Goal: Information Seeking & Learning: Learn about a topic

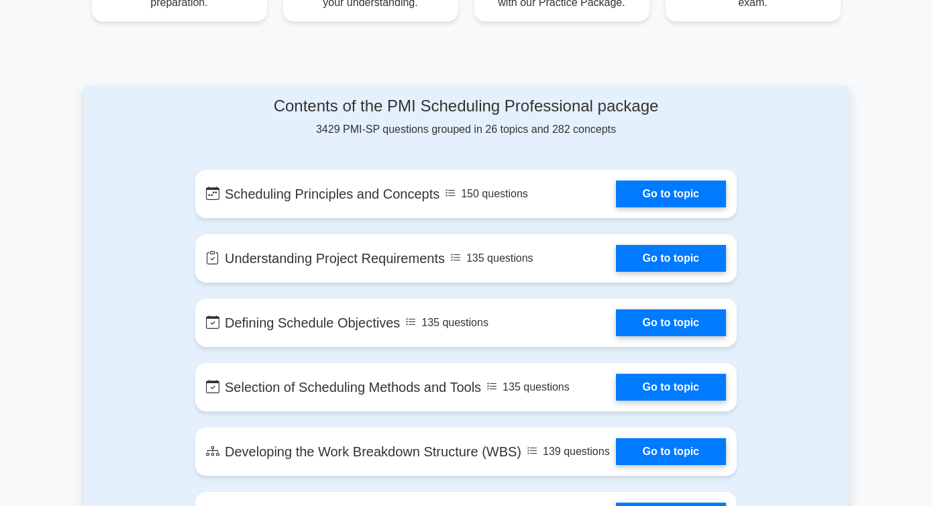
scroll to position [631, 0]
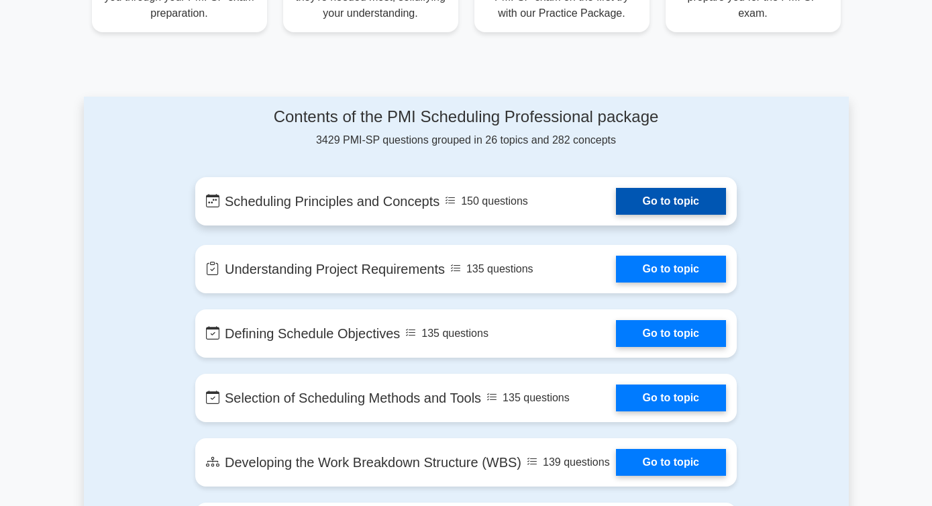
click at [697, 204] on link "Go to topic" at bounding box center [671, 201] width 110 height 27
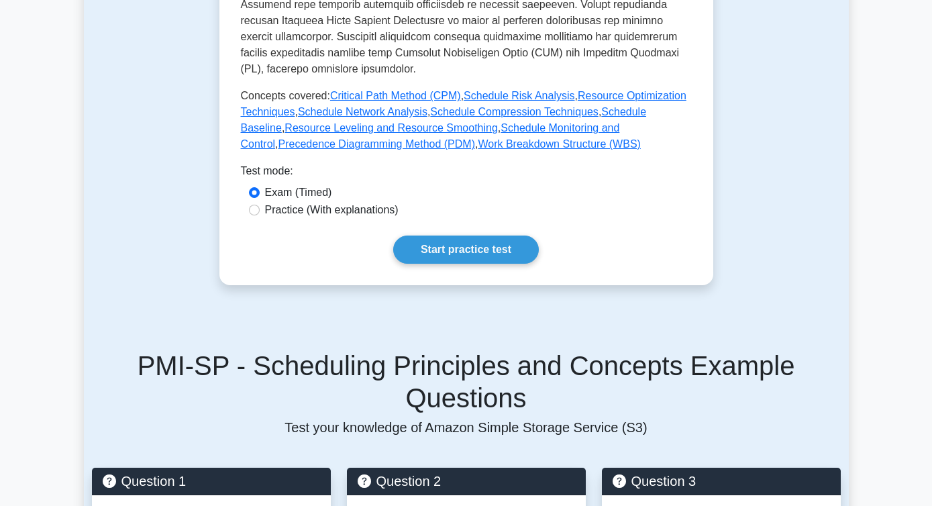
scroll to position [667, 0]
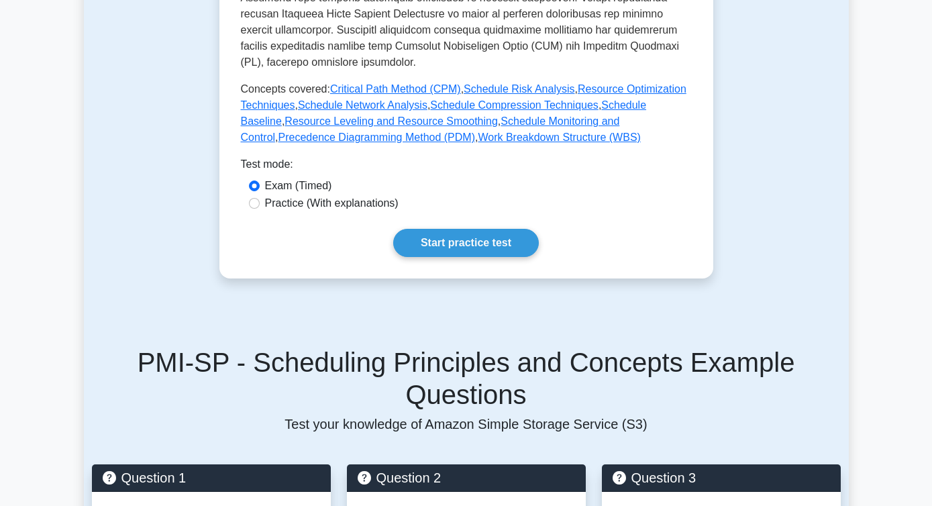
click at [283, 195] on label "Practice (With explanations)" at bounding box center [332, 203] width 134 height 16
click at [260, 198] on input "Practice (With explanations)" at bounding box center [254, 203] width 11 height 11
radio input "true"
click at [443, 234] on link "Start practice test" at bounding box center [466, 243] width 146 height 28
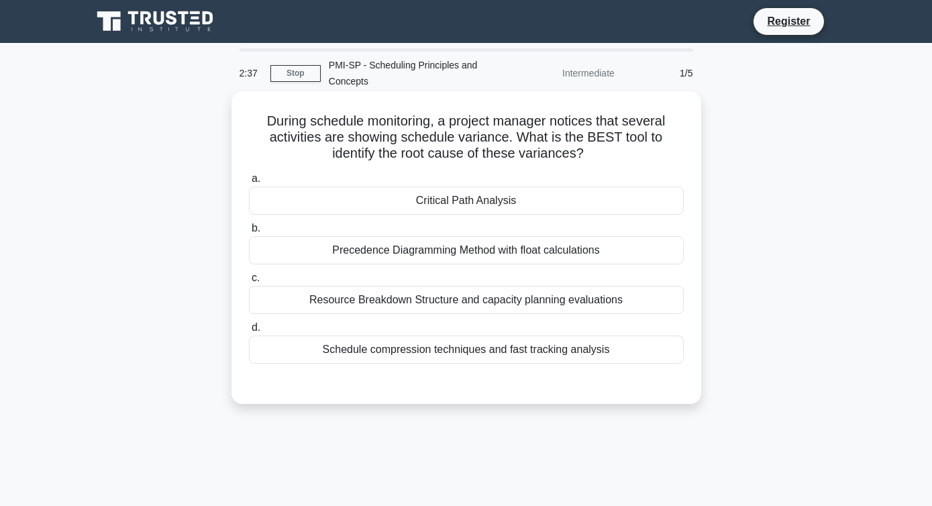
click at [471, 209] on div "Critical Path Analysis" at bounding box center [466, 201] width 435 height 28
click at [249, 183] on input "a. Critical Path Analysis" at bounding box center [249, 179] width 0 height 9
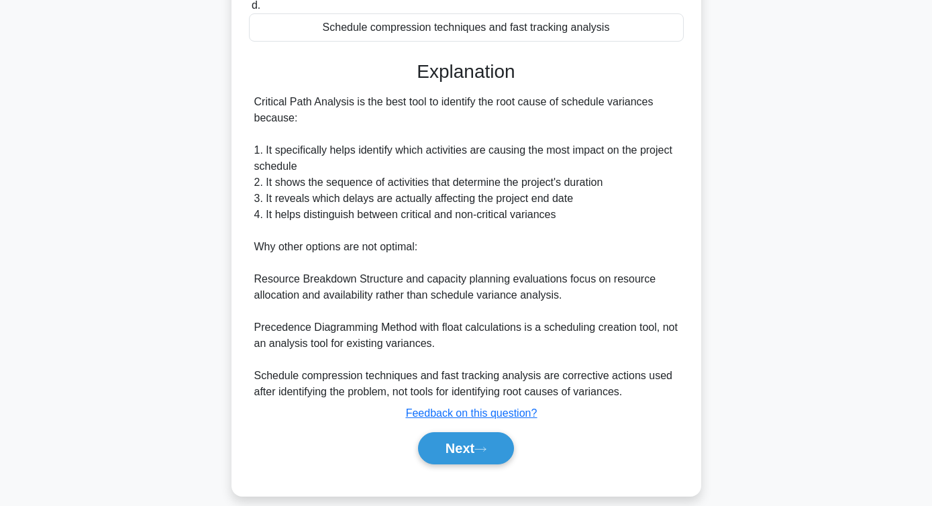
scroll to position [338, 0]
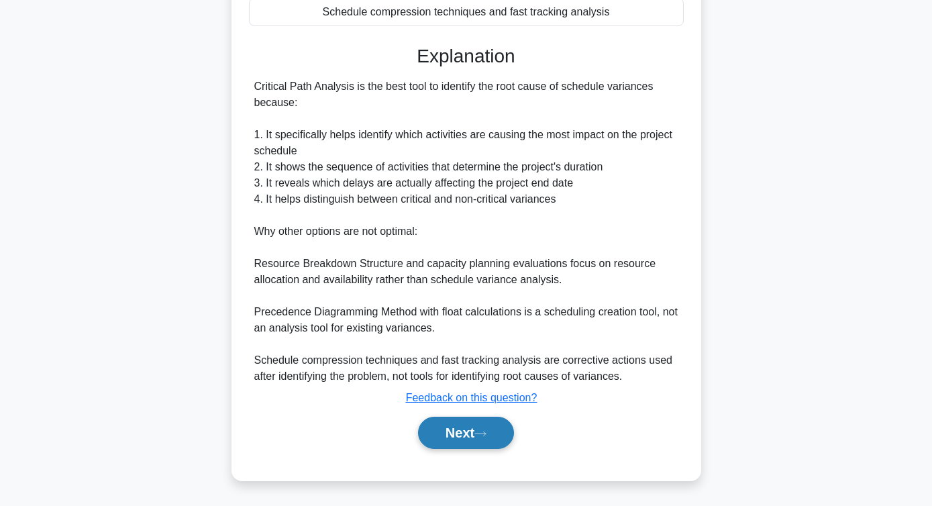
click at [440, 430] on button "Next" at bounding box center [466, 433] width 96 height 32
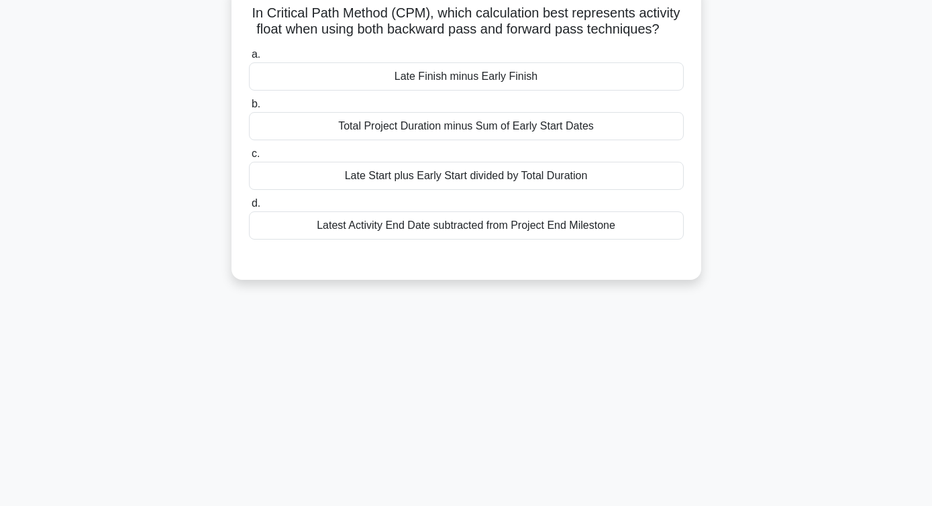
scroll to position [0, 0]
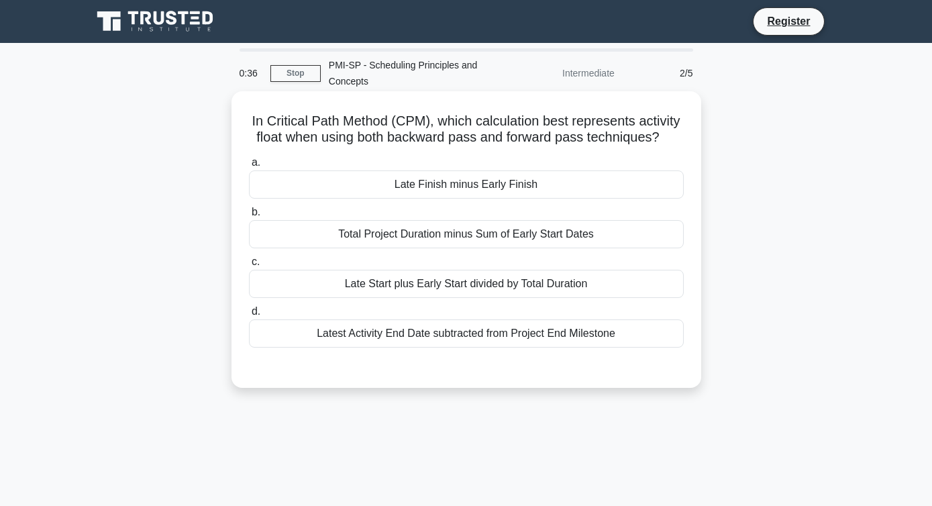
click at [312, 347] on div "Latest Activity End Date subtracted from Project End Milestone" at bounding box center [466, 334] width 435 height 28
click at [249, 316] on input "d. Latest Activity End Date subtracted from Project End Milestone" at bounding box center [249, 311] width 0 height 9
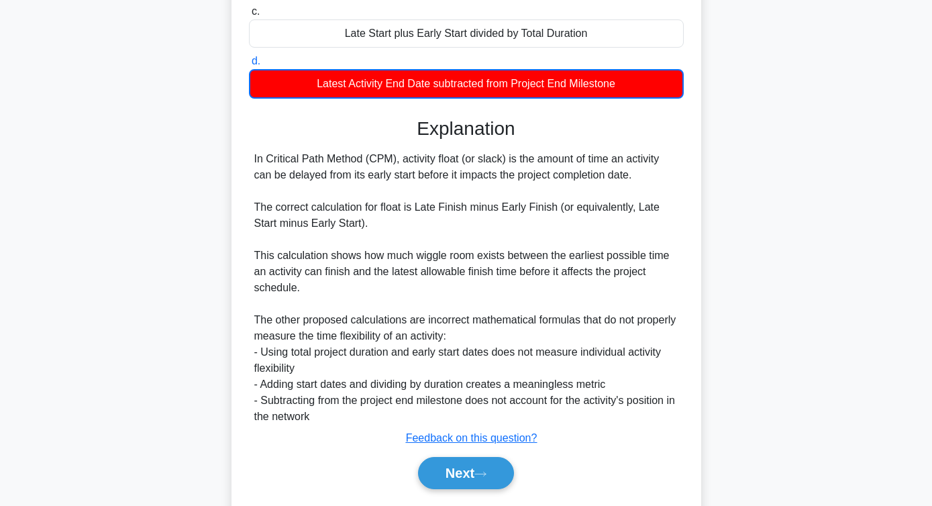
scroll to position [279, 0]
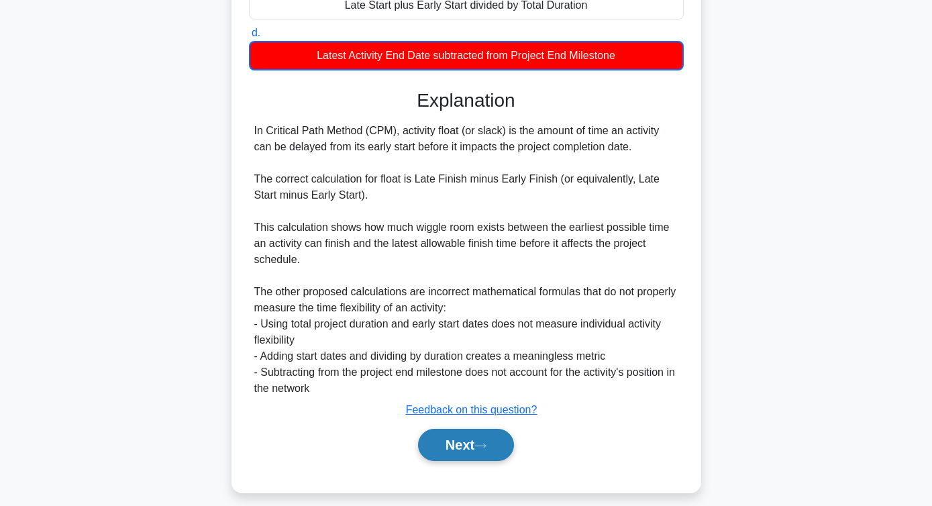
click at [441, 443] on button "Next" at bounding box center [466, 445] width 96 height 32
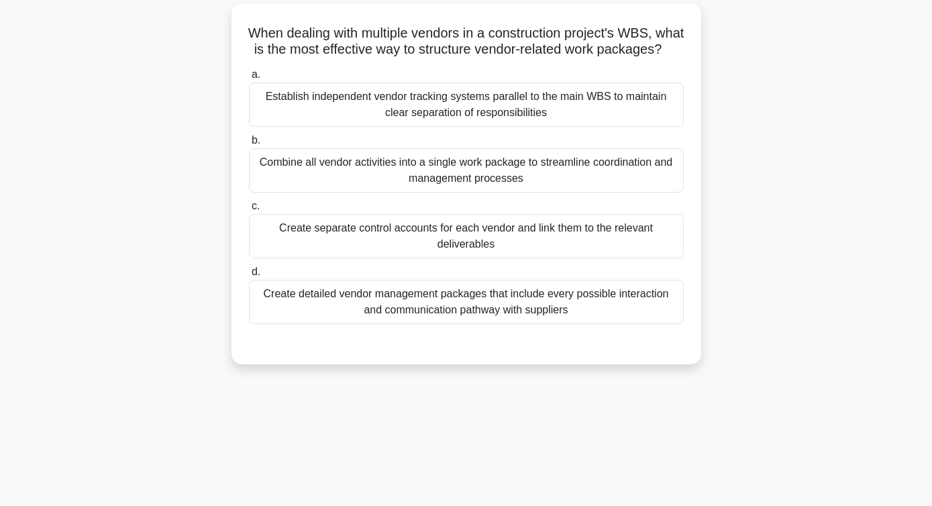
scroll to position [0, 0]
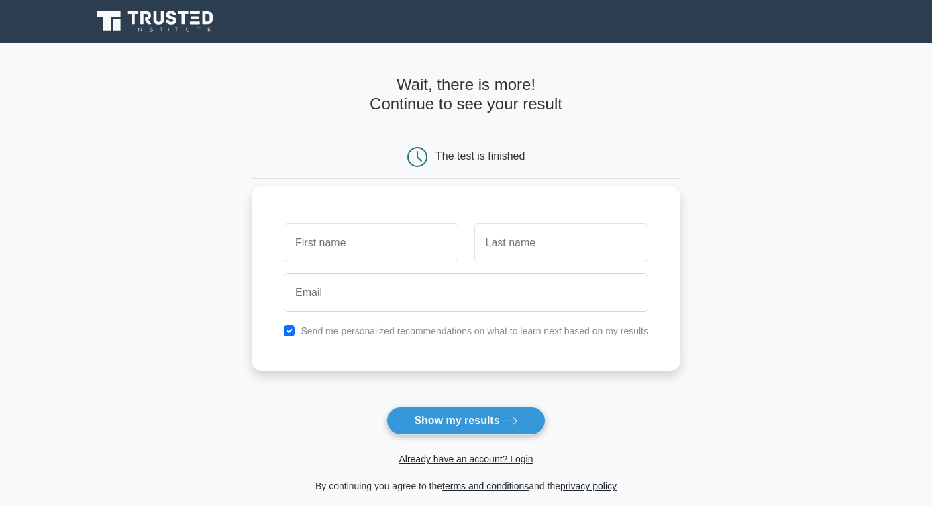
click at [356, 240] on input "text" at bounding box center [371, 243] width 174 height 39
type input "Mohammad Abu"
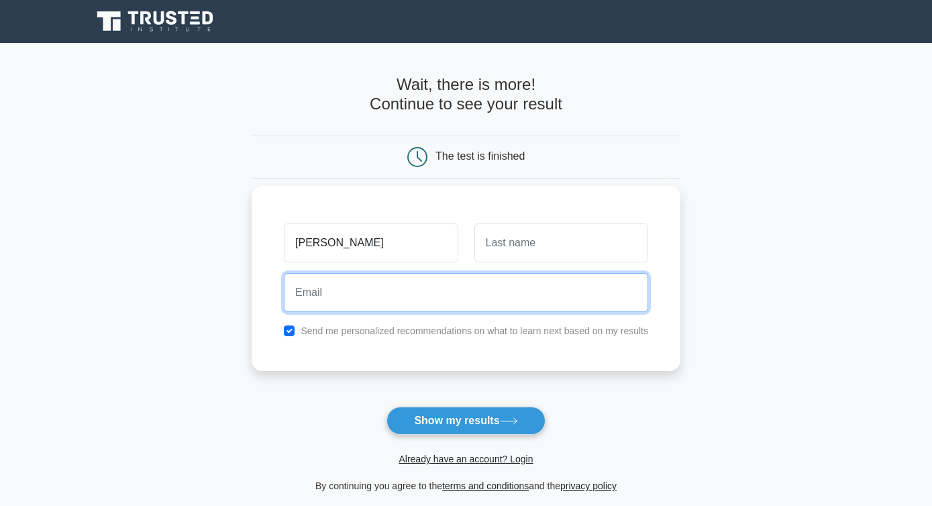
click at [367, 302] on input "email" at bounding box center [466, 292] width 364 height 39
type input "huzaifanafiz6@gmail.com"
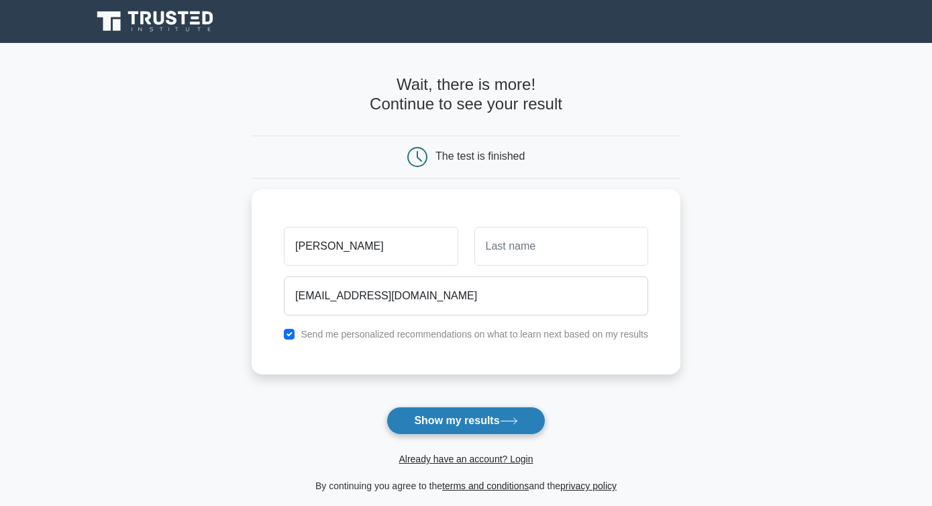
click at [469, 422] on button "Show my results" at bounding box center [466, 421] width 158 height 28
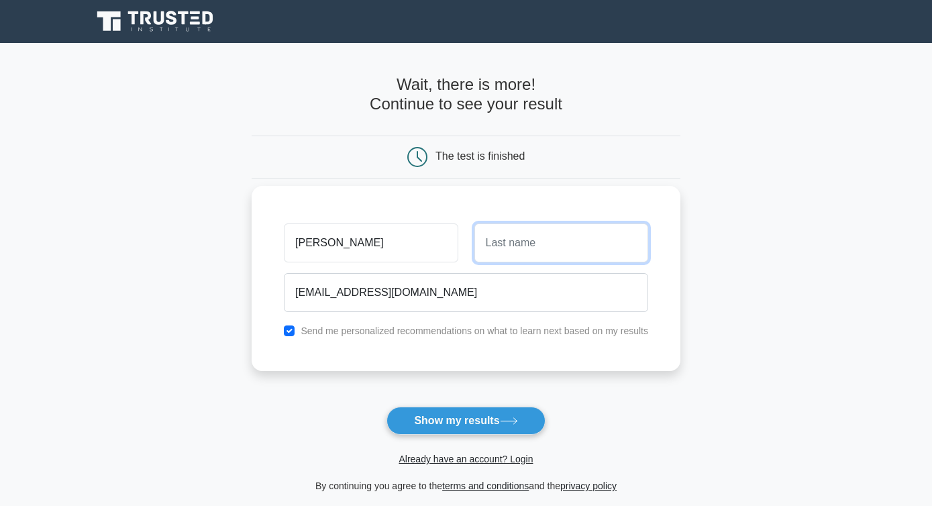
click at [540, 236] on input "text" at bounding box center [562, 243] width 174 height 39
type input "Huzaifa"
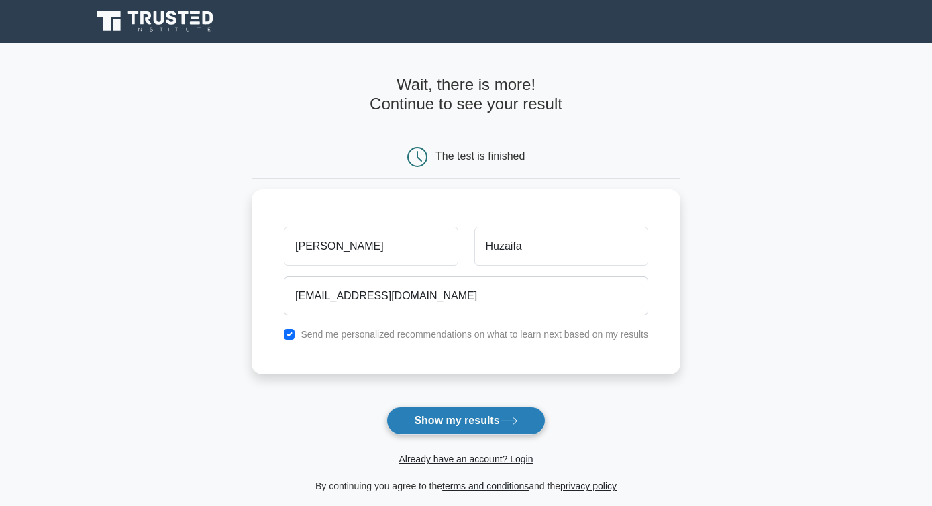
click at [501, 416] on button "Show my results" at bounding box center [466, 421] width 158 height 28
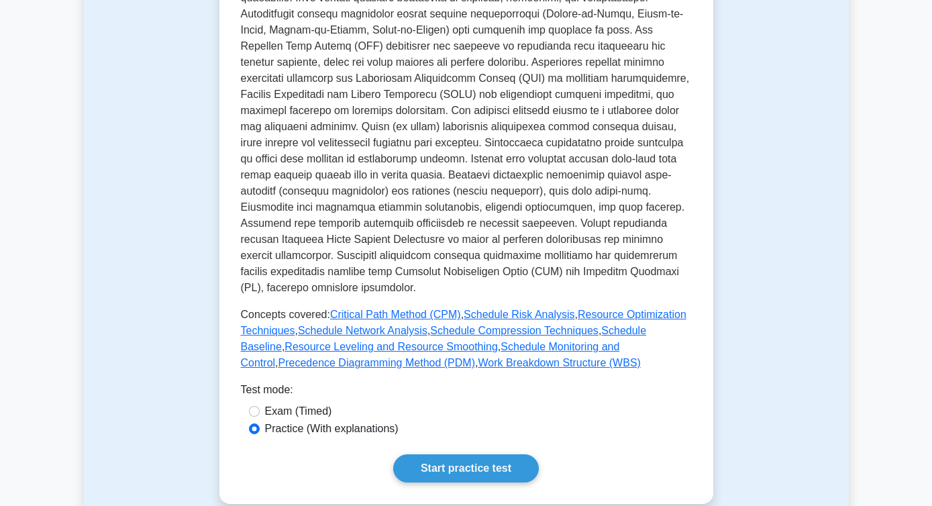
scroll to position [534, 0]
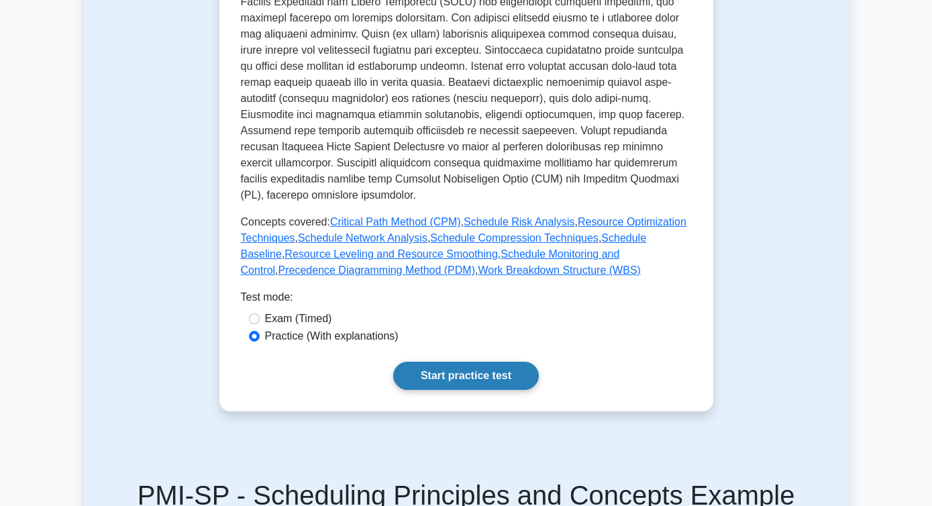
click at [460, 362] on link "Start practice test" at bounding box center [466, 376] width 146 height 28
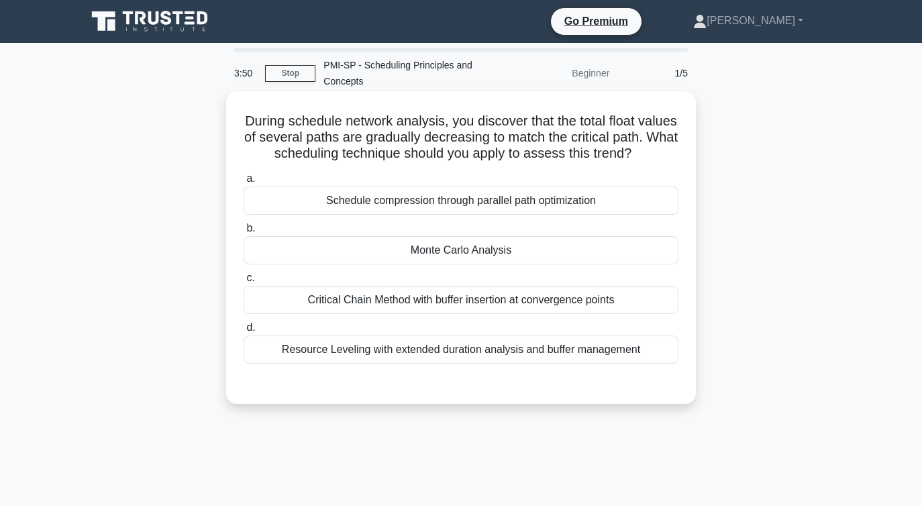
click at [385, 246] on div "Monte Carlo Analysis" at bounding box center [461, 250] width 435 height 28
click at [244, 233] on input "b. Monte Carlo Analysis" at bounding box center [244, 228] width 0 height 9
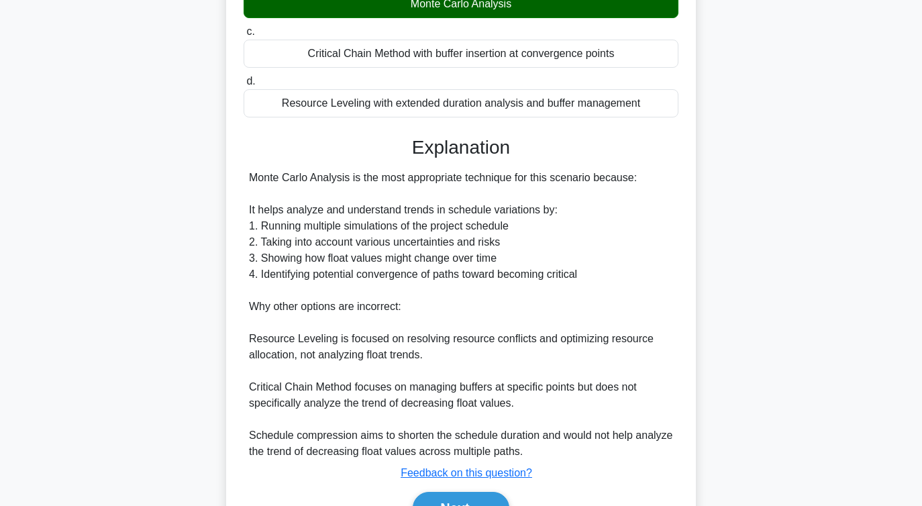
scroll to position [322, 0]
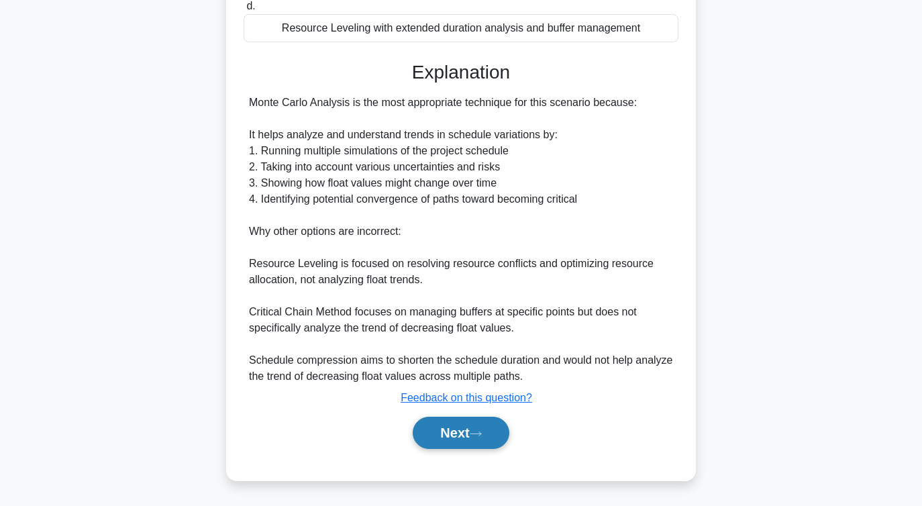
click at [507, 436] on button "Next" at bounding box center [461, 433] width 96 height 32
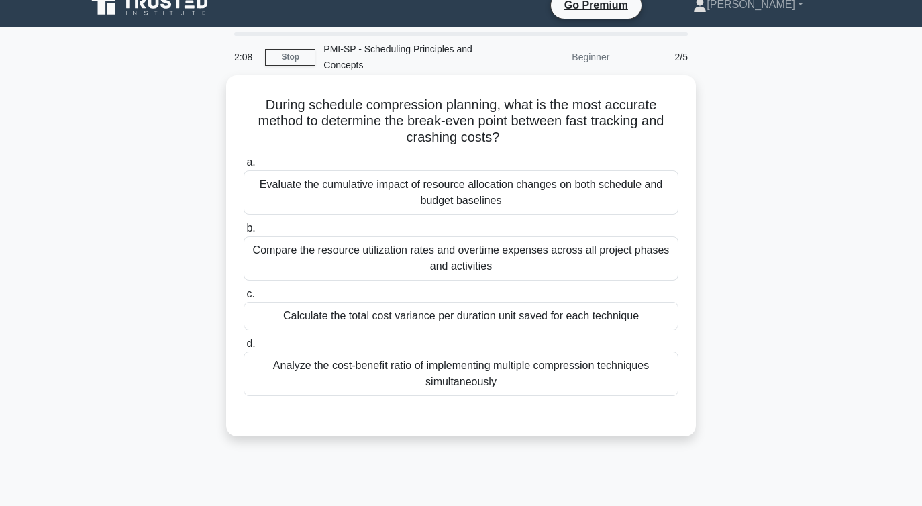
scroll to position [14, 0]
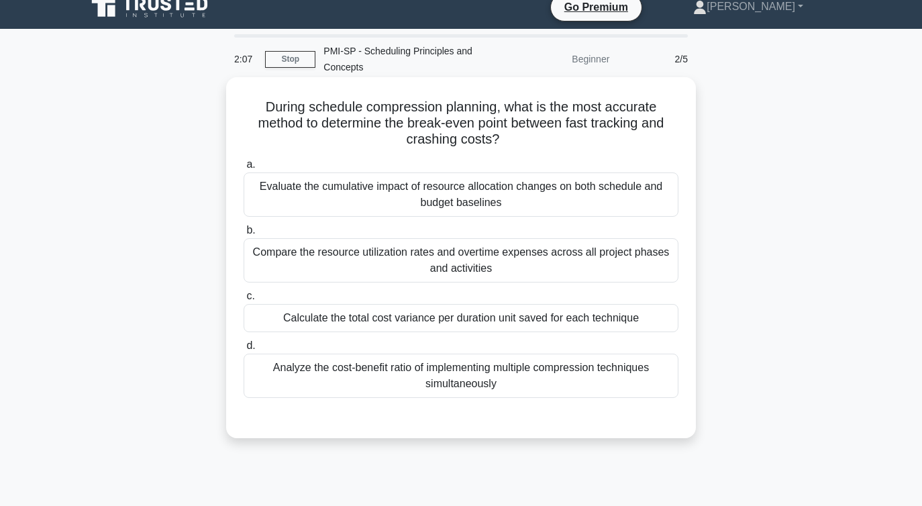
click at [616, 195] on div "Evaluate the cumulative impact of resource allocation changes on both schedule …" at bounding box center [461, 195] width 435 height 44
click at [244, 169] on input "a. Evaluate the cumulative impact of resource allocation changes on both schedu…" at bounding box center [244, 164] width 0 height 9
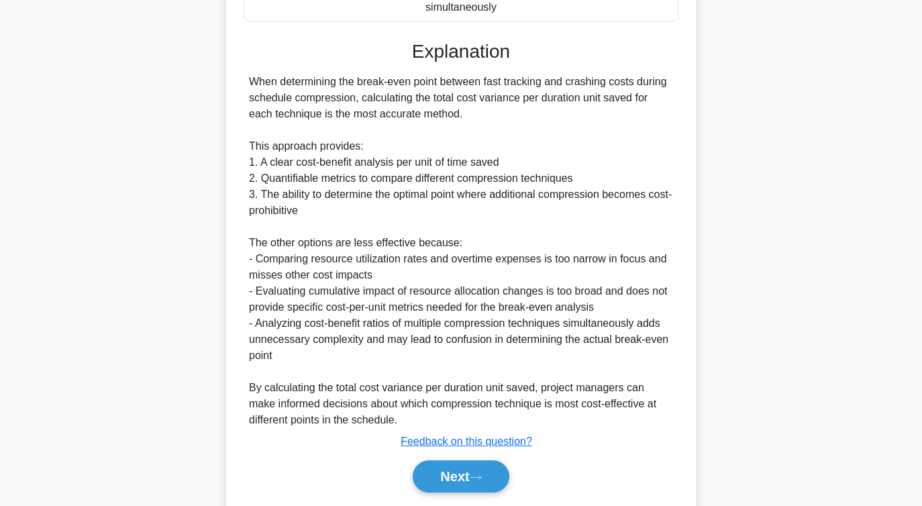
scroll to position [436, 0]
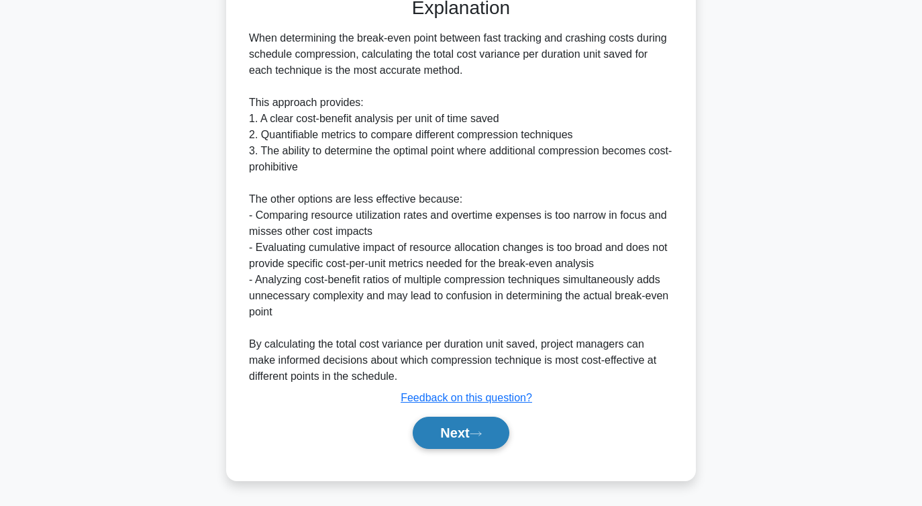
click at [483, 427] on button "Next" at bounding box center [461, 433] width 96 height 32
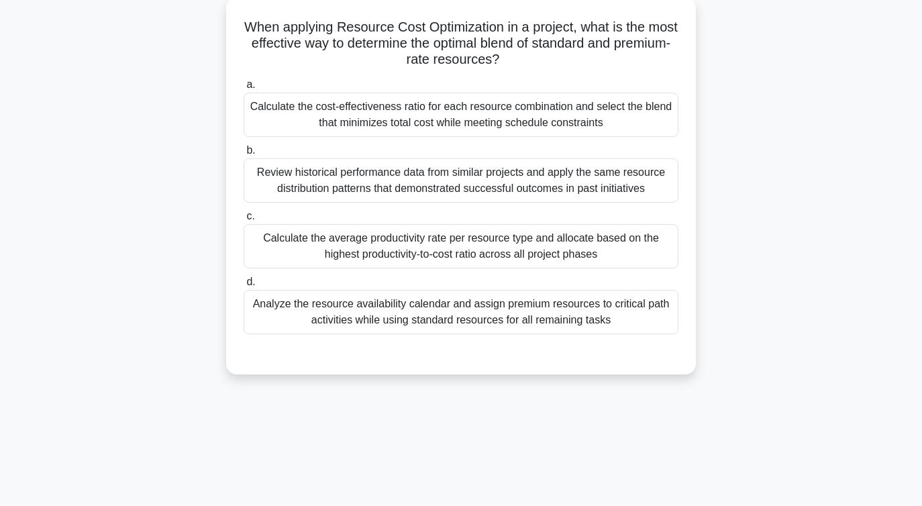
scroll to position [0, 0]
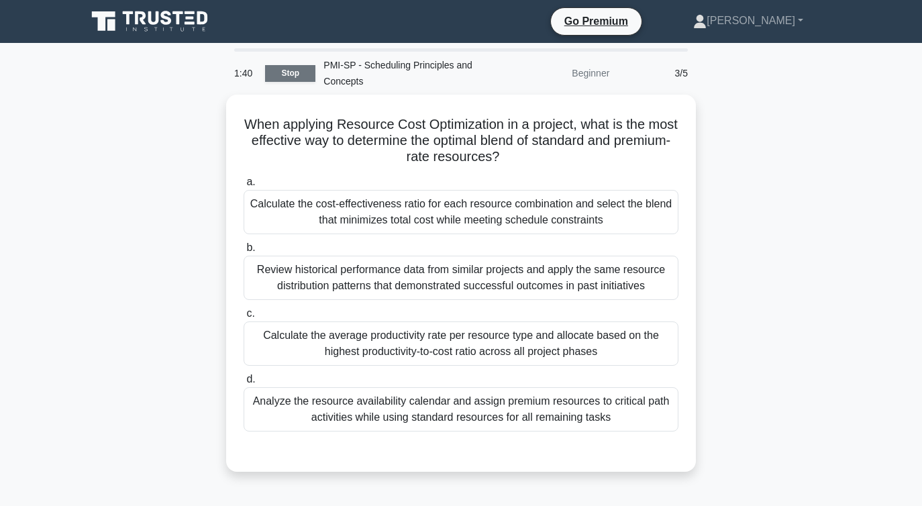
click at [297, 81] on link "Stop" at bounding box center [290, 73] width 50 height 17
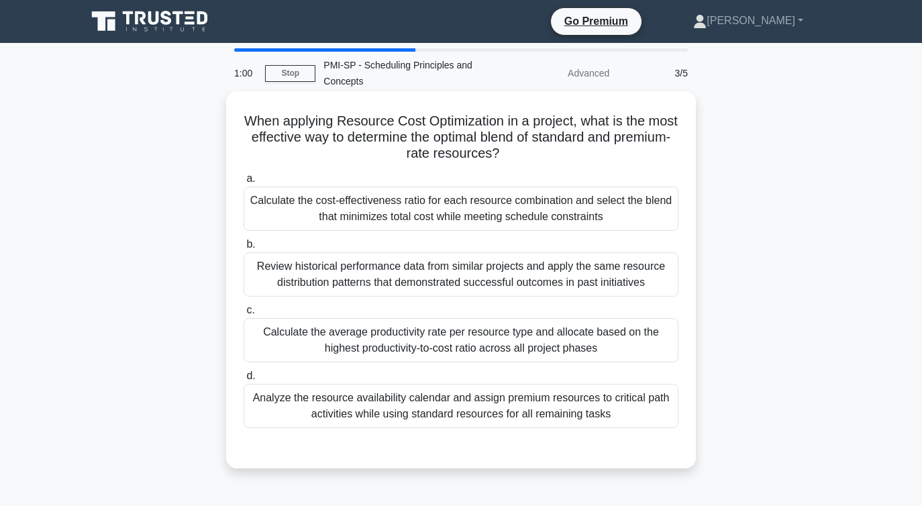
click at [375, 344] on div "Calculate the average productivity rate per resource type and allocate based on…" at bounding box center [461, 340] width 435 height 44
click at [244, 315] on input "c. Calculate the average productivity rate per resource type and allocate based…" at bounding box center [244, 310] width 0 height 9
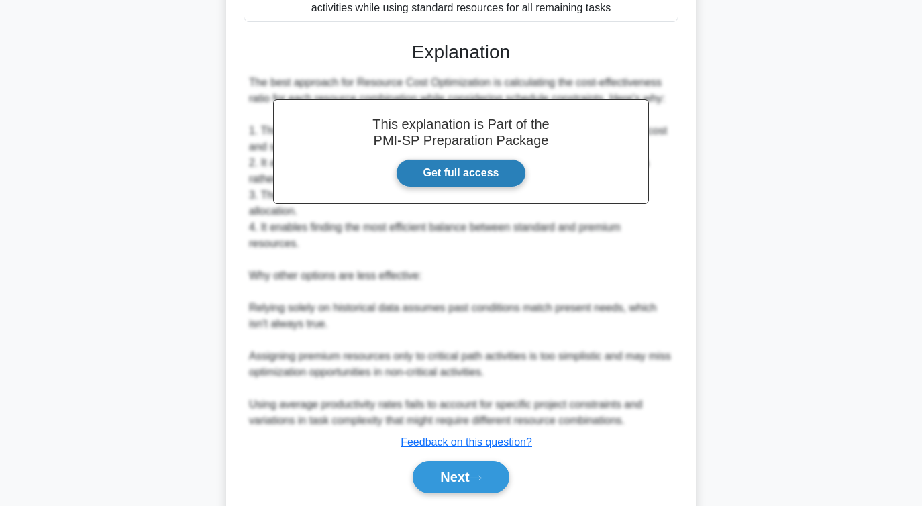
scroll to position [408, 0]
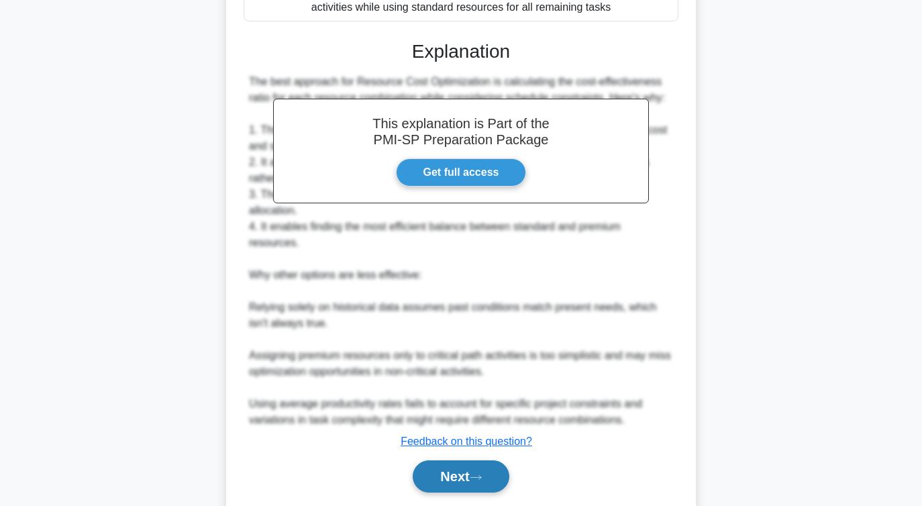
click at [491, 460] on button "Next" at bounding box center [461, 476] width 96 height 32
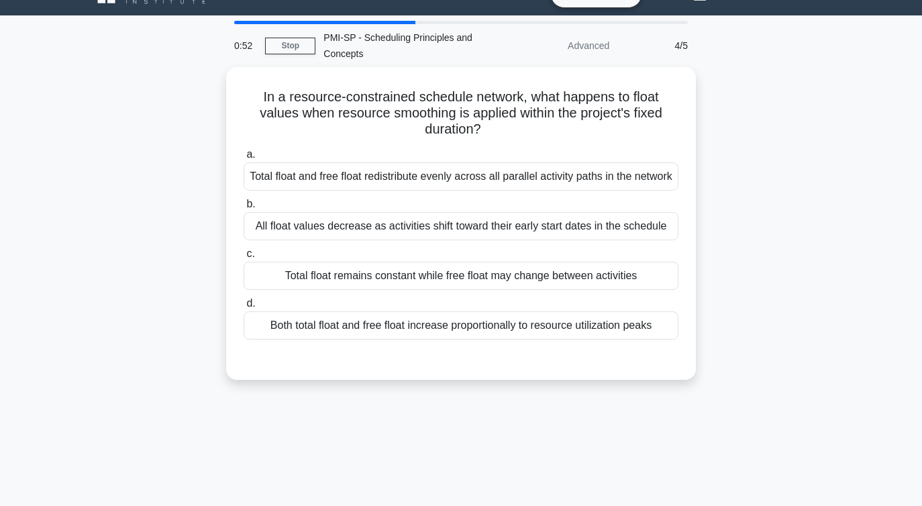
scroll to position [16, 0]
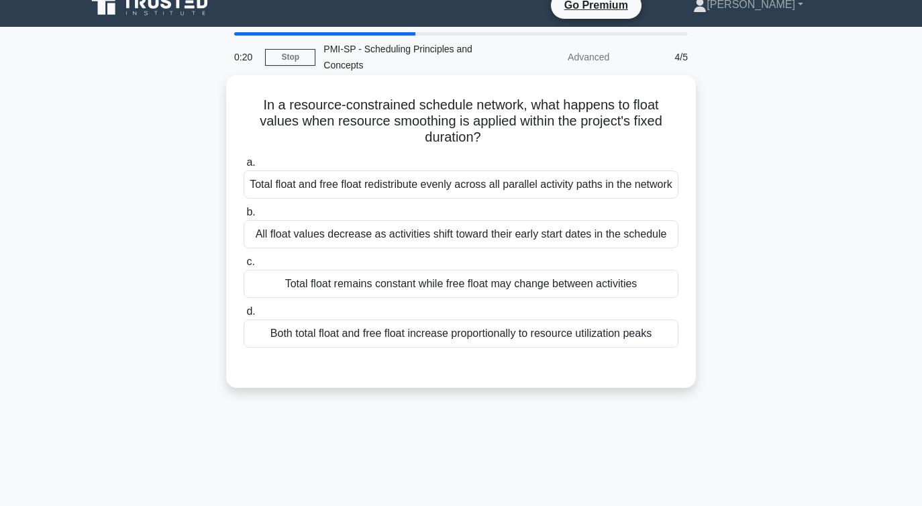
click at [413, 246] on div "All float values decrease as activities shift toward their early start dates in…" at bounding box center [461, 234] width 435 height 28
click at [244, 217] on input "b. All float values decrease as activities shift toward their early start dates…" at bounding box center [244, 212] width 0 height 9
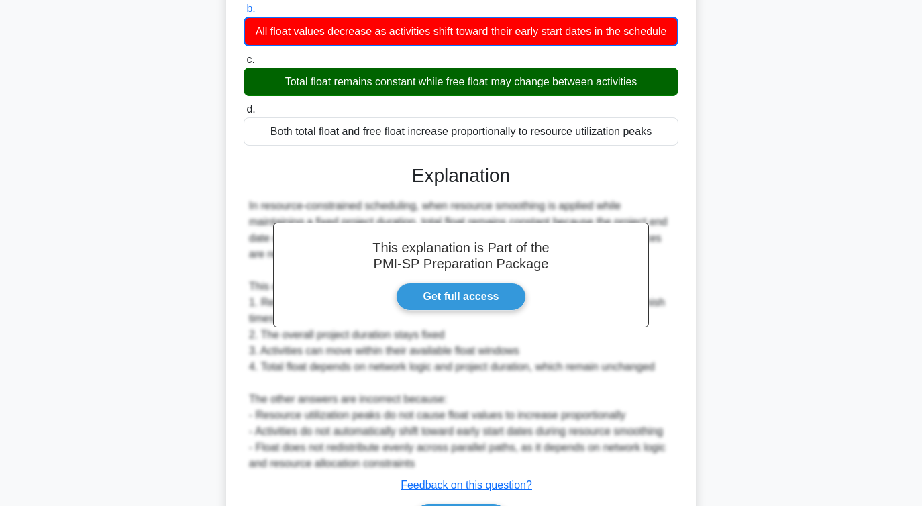
scroll to position [323, 0]
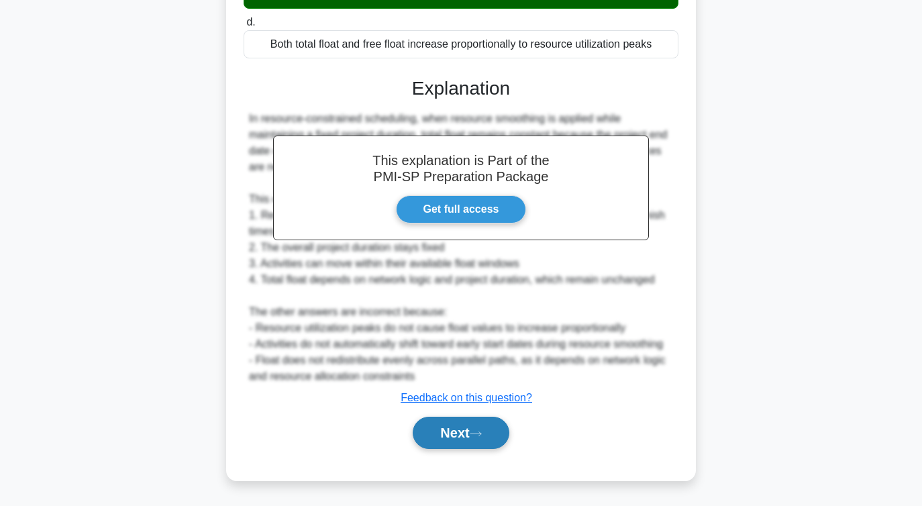
click at [463, 446] on button "Next" at bounding box center [461, 433] width 96 height 32
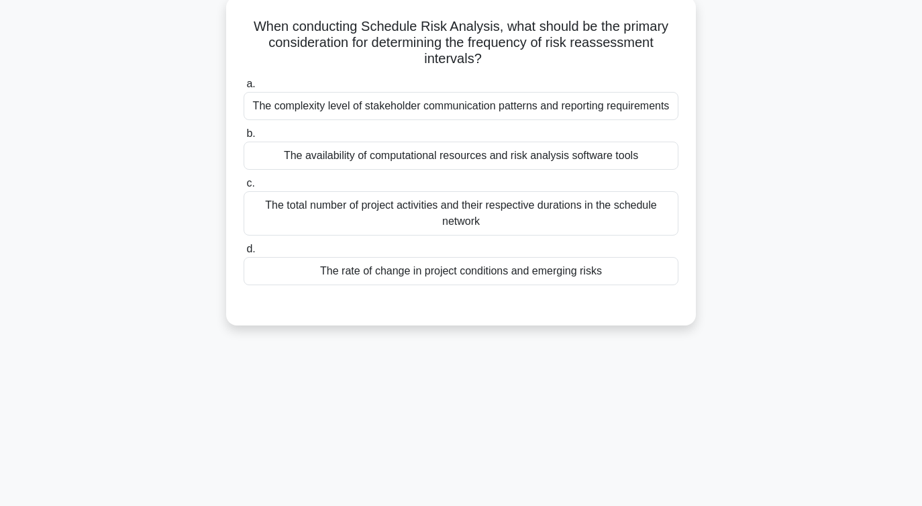
scroll to position [0, 0]
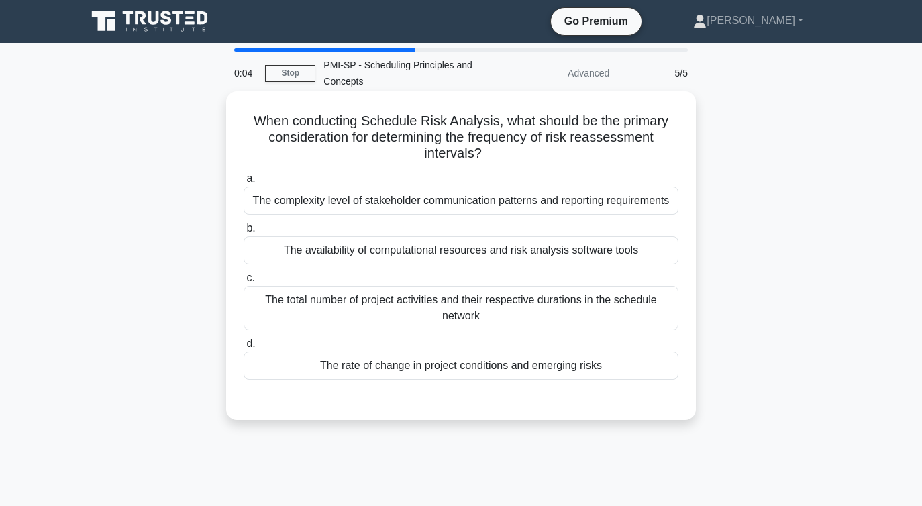
click at [462, 308] on div "The total number of project activities and their respective durations in the sc…" at bounding box center [461, 308] width 435 height 44
click at [244, 283] on input "c. The total number of project activities and their respective durations in the…" at bounding box center [244, 278] width 0 height 9
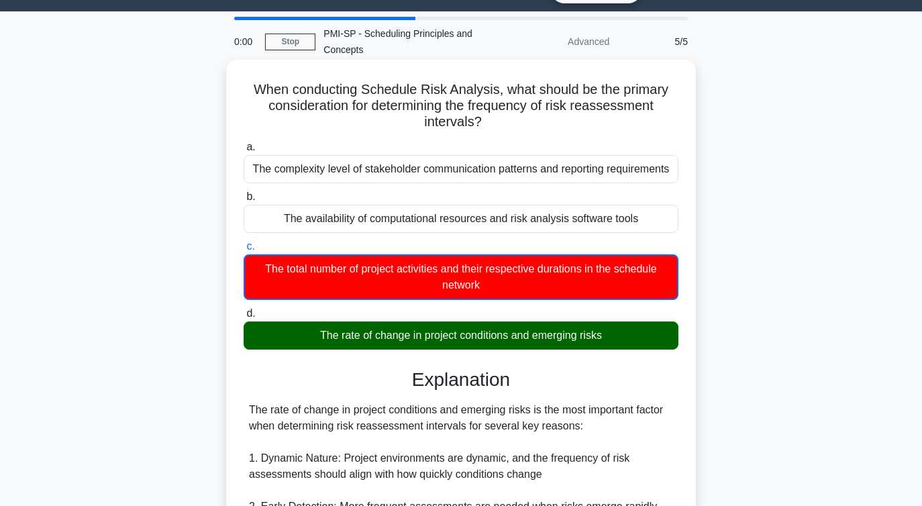
scroll to position [23, 0]
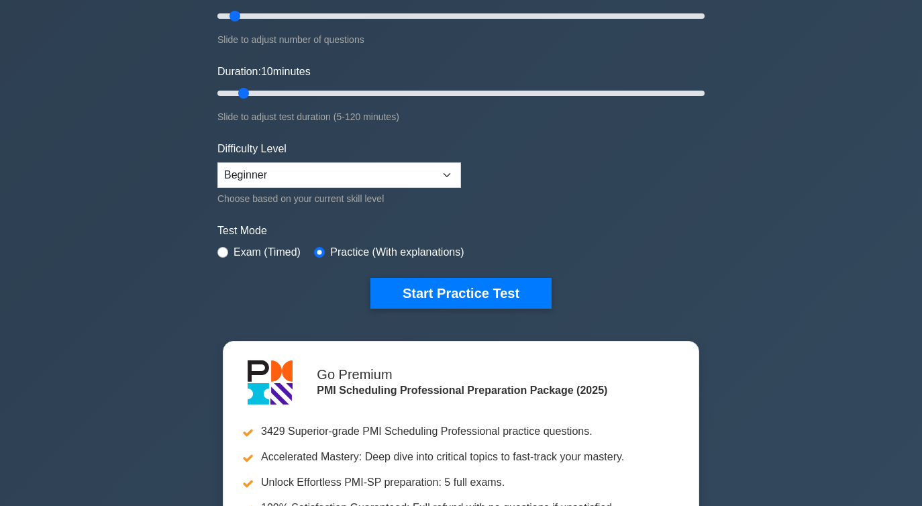
scroll to position [39, 0]
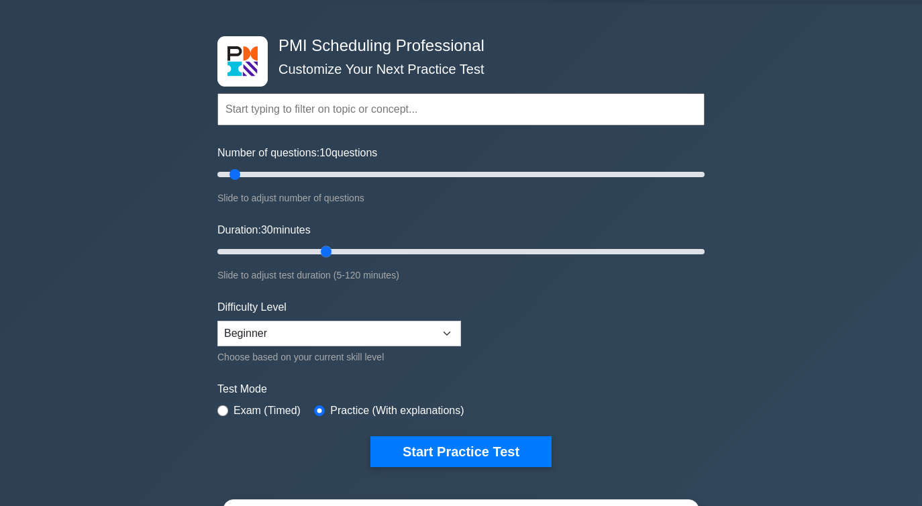
drag, startPoint x: 245, startPoint y: 252, endPoint x: 318, endPoint y: 251, distance: 73.2
type input "30"
click at [318, 251] on input "Duration: 30 minutes" at bounding box center [460, 252] width 487 height 16
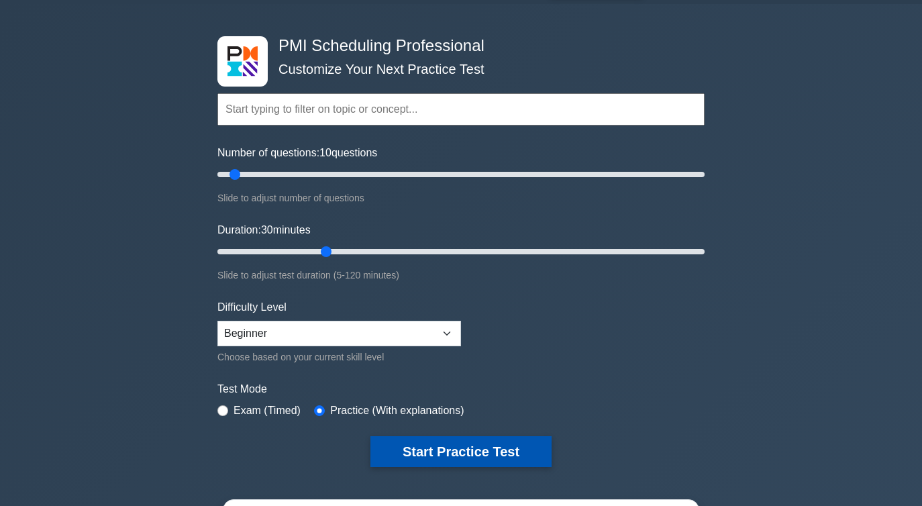
click at [456, 446] on button "Start Practice Test" at bounding box center [461, 451] width 181 height 31
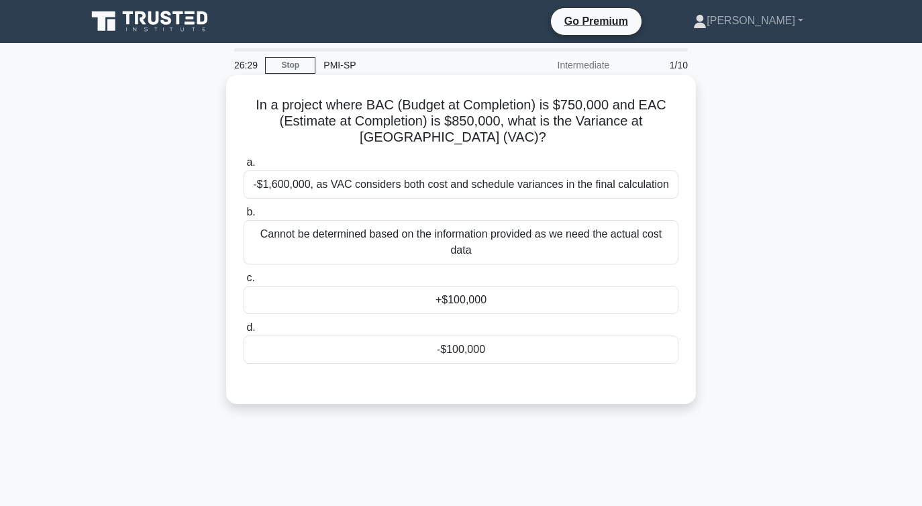
click at [491, 301] on div "+$100,000" at bounding box center [461, 300] width 435 height 28
click at [244, 283] on input "c. +$100,000" at bounding box center [244, 278] width 0 height 9
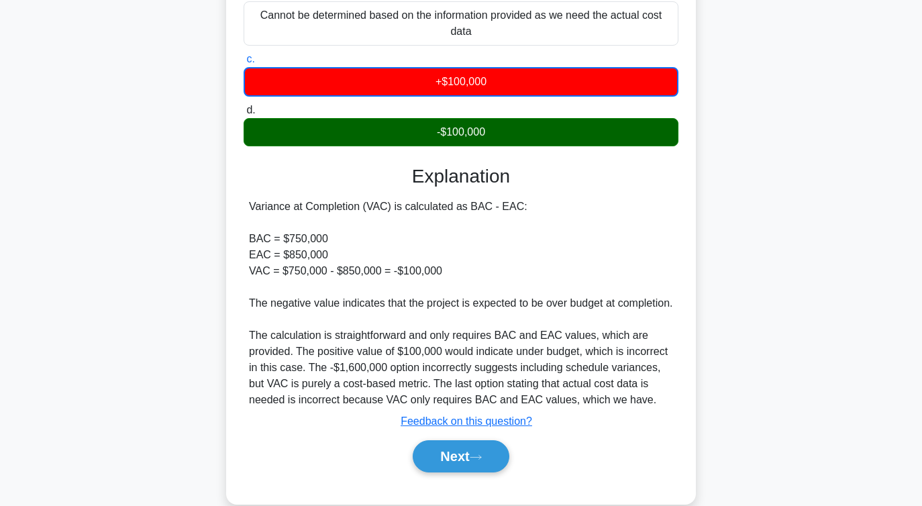
scroll to position [258, 0]
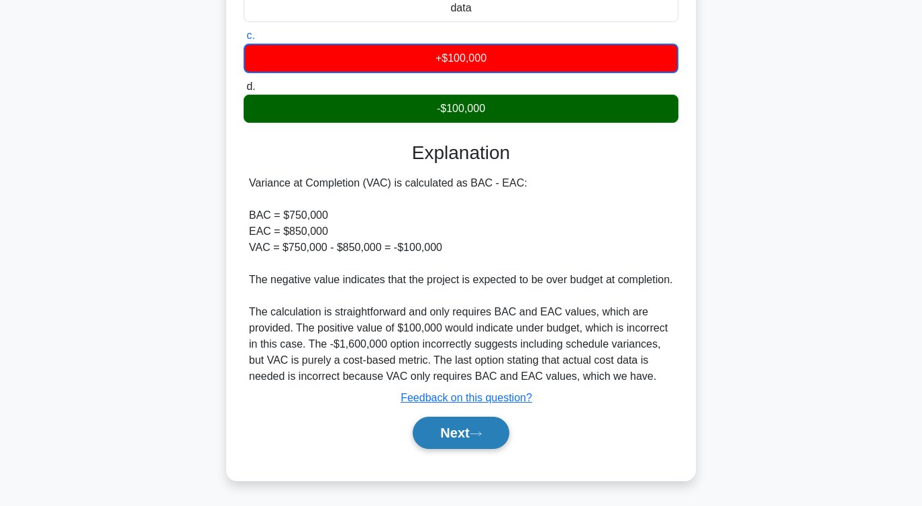
click at [435, 438] on button "Next" at bounding box center [461, 433] width 96 height 32
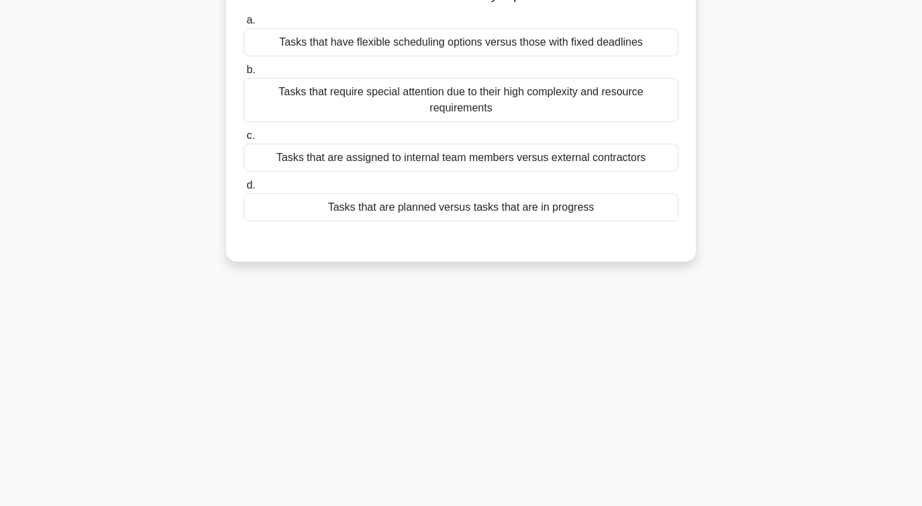
scroll to position [0, 0]
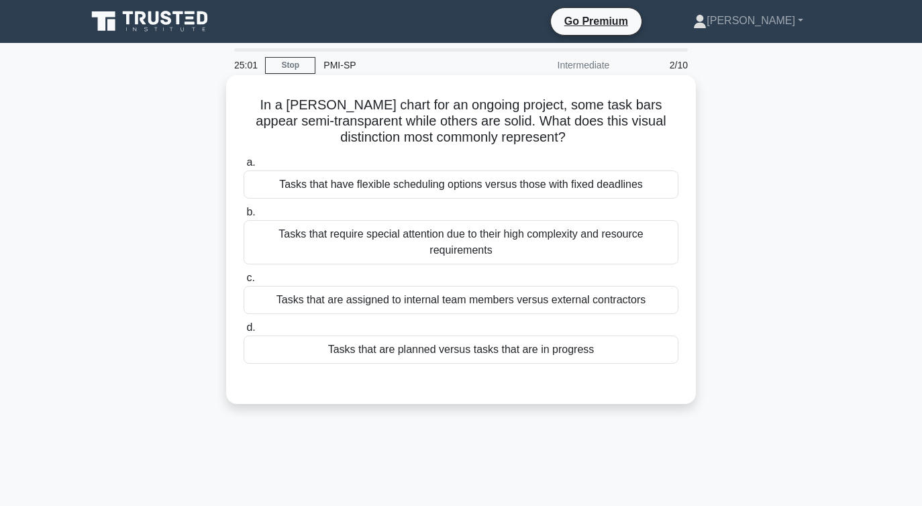
click at [569, 348] on div "Tasks that are planned versus tasks that are in progress" at bounding box center [461, 350] width 435 height 28
click at [244, 332] on input "d. Tasks that are planned versus tasks that are in progress" at bounding box center [244, 328] width 0 height 9
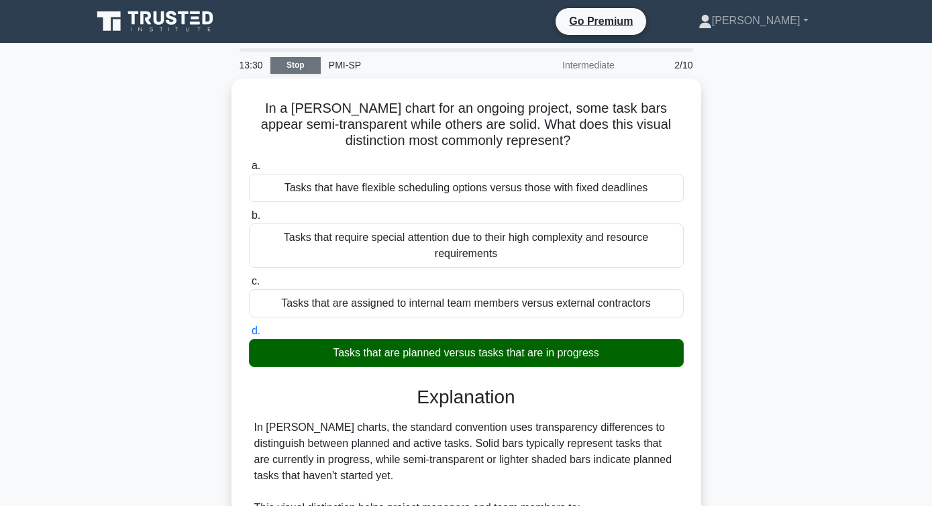
click at [303, 66] on link "Stop" at bounding box center [296, 65] width 50 height 17
